Goal: Book appointment/travel/reservation

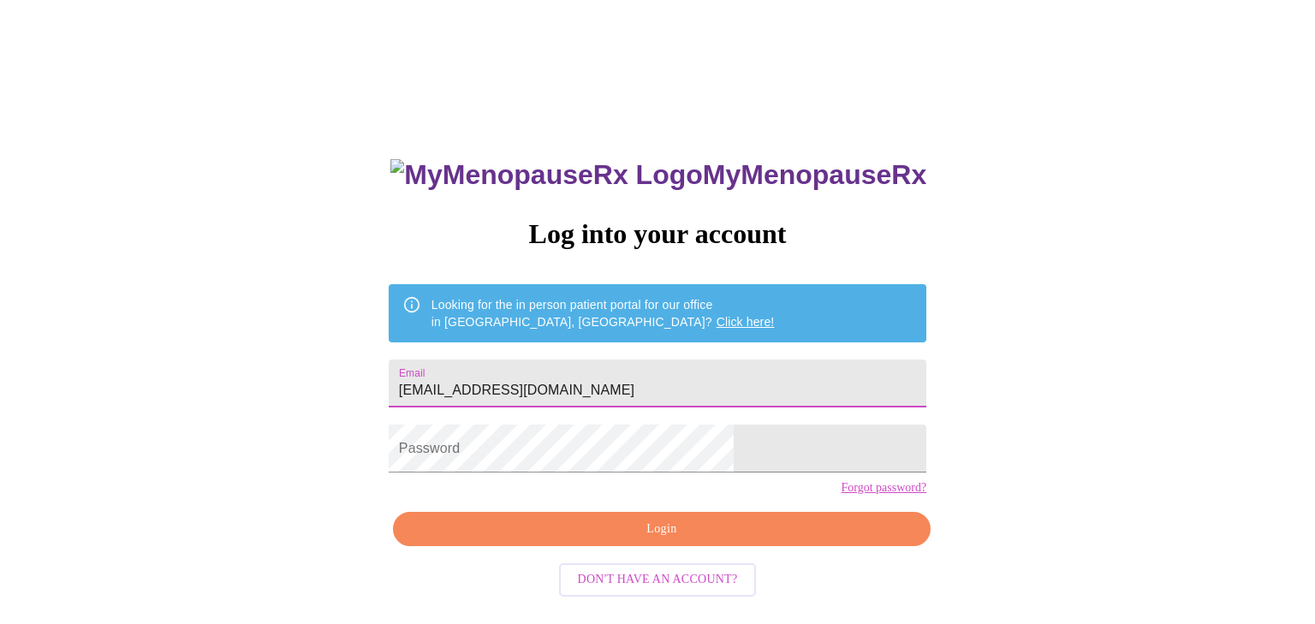
type input "[EMAIL_ADDRESS][DOMAIN_NAME]"
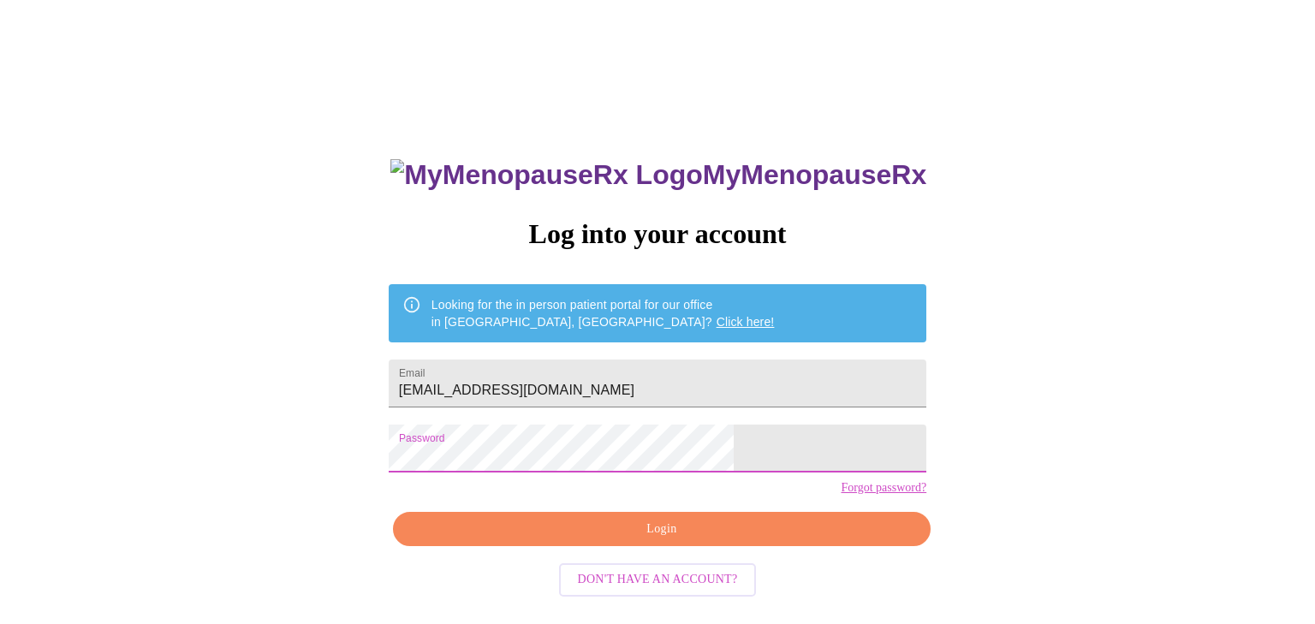
click at [669, 547] on button "Login" at bounding box center [662, 529] width 538 height 35
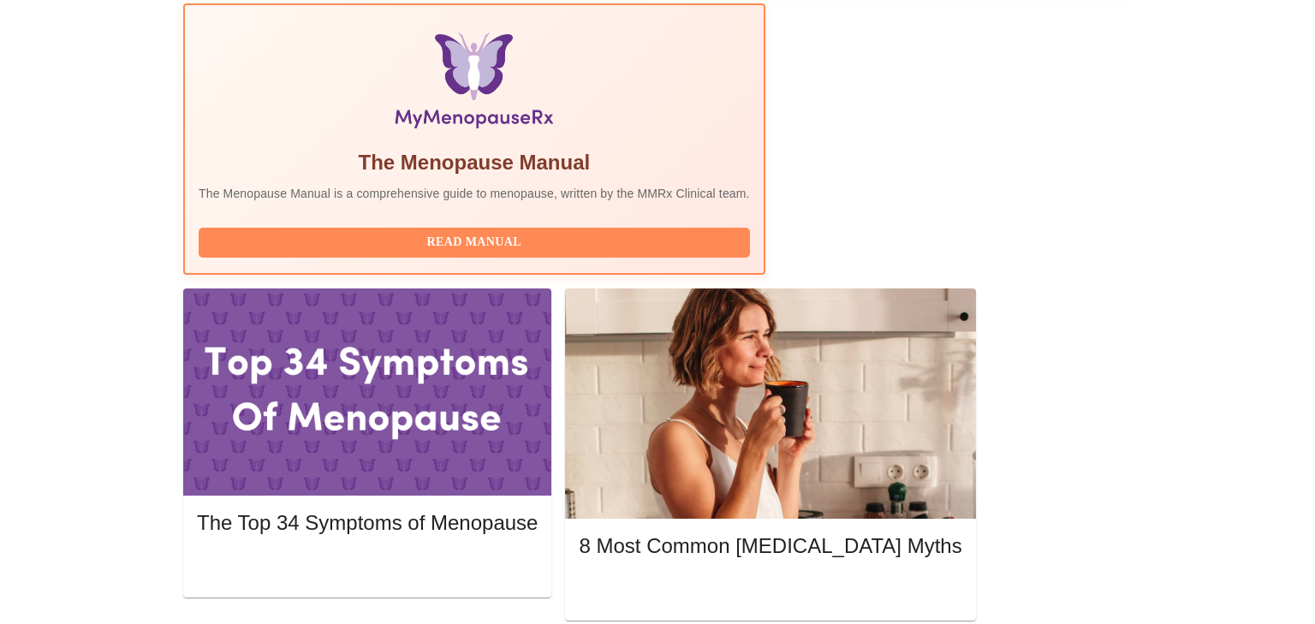
scroll to position [546, 0]
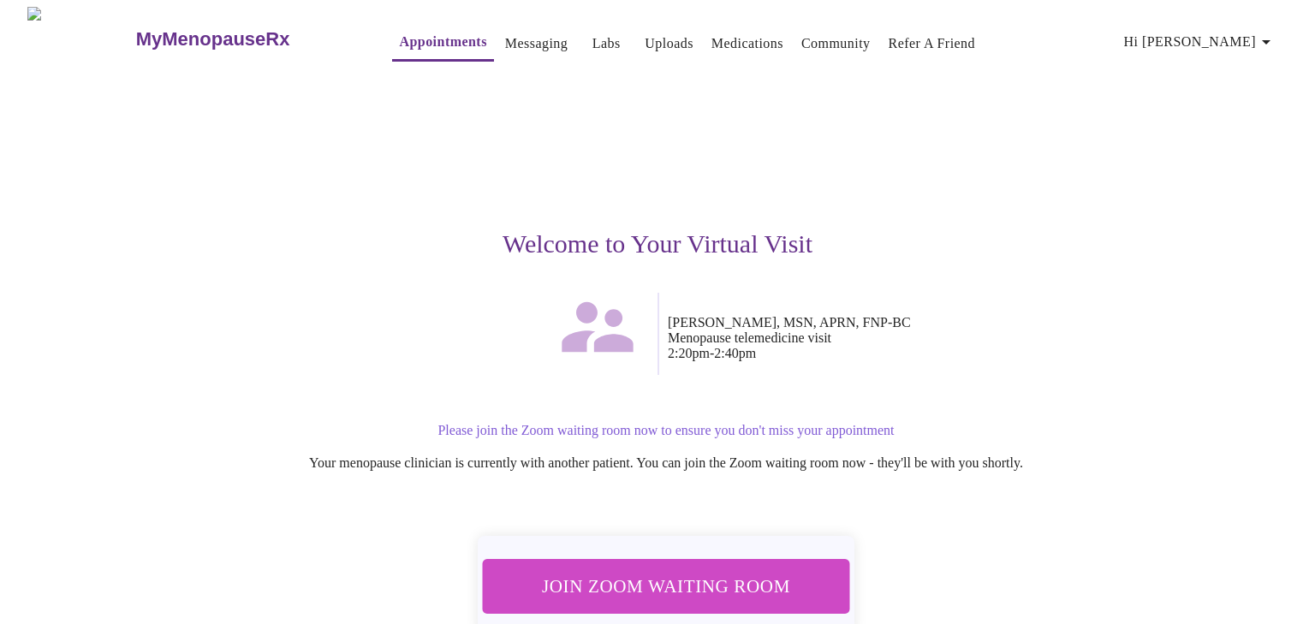
click at [735, 571] on span "Join Zoom Waiting Room" at bounding box center [666, 586] width 322 height 32
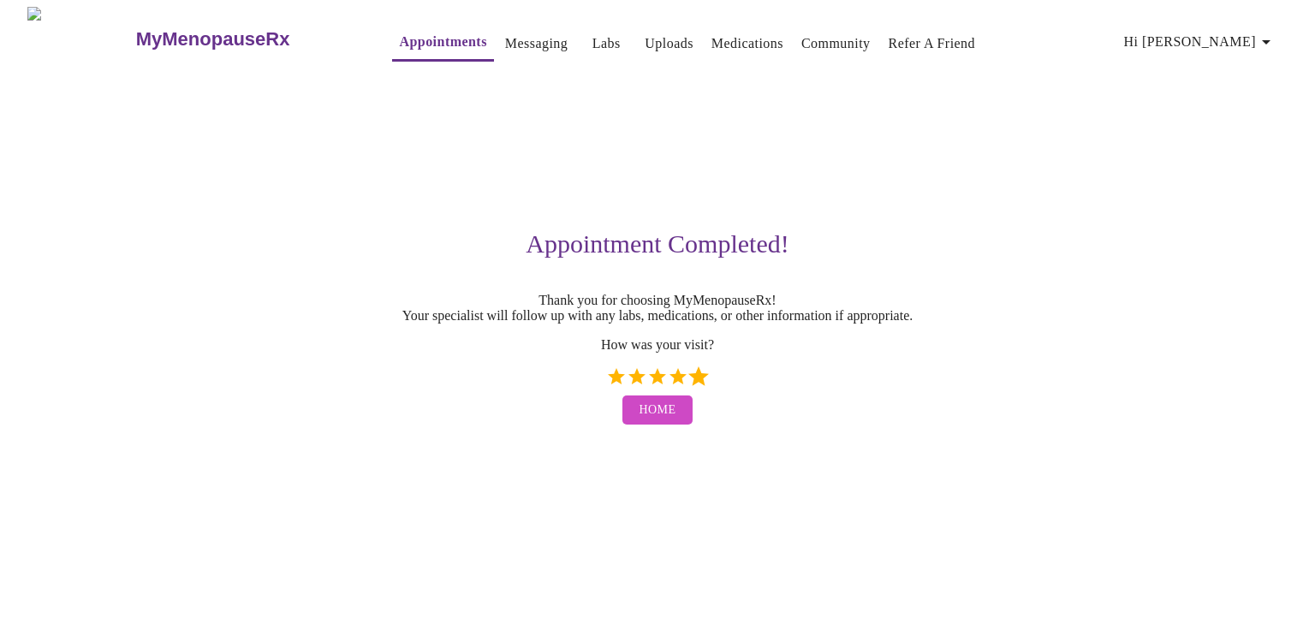
click at [697, 387] on label "5 Stars" at bounding box center [698, 376] width 21 height 21
click at [606, 384] on input "5 Stars" at bounding box center [605, 383] width 1 height 1
radio input "true"
click at [661, 421] on span "Home" at bounding box center [658, 410] width 37 height 21
